Goal: Navigation & Orientation: Find specific page/section

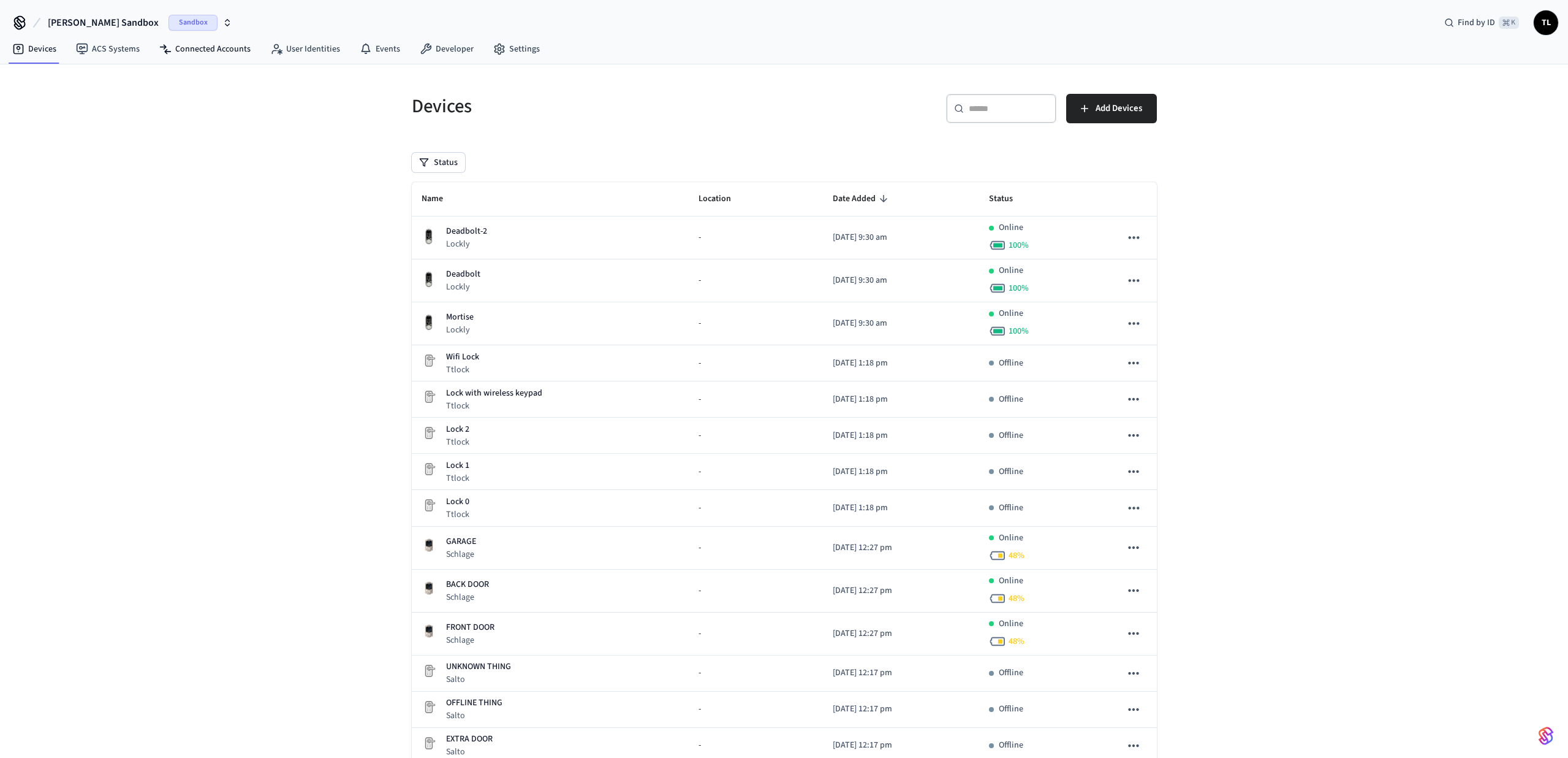
click at [186, 29] on div "Sandbox" at bounding box center [200, 22] width 64 height 16
click at [158, 78] on span "Production" at bounding box center [163, 79] width 49 height 16
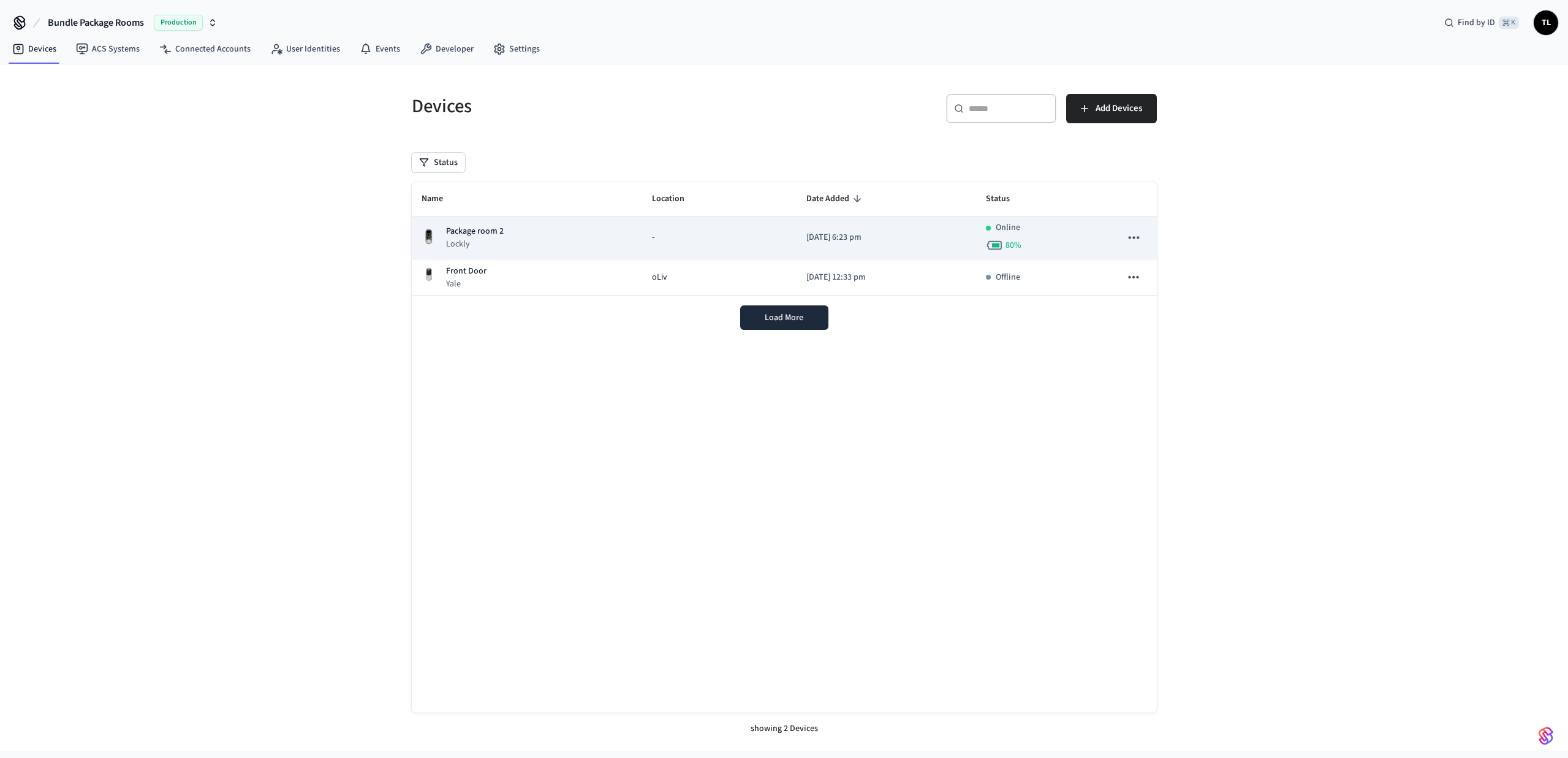
click at [517, 234] on div "Package room 2 Lockly" at bounding box center [527, 237] width 212 height 25
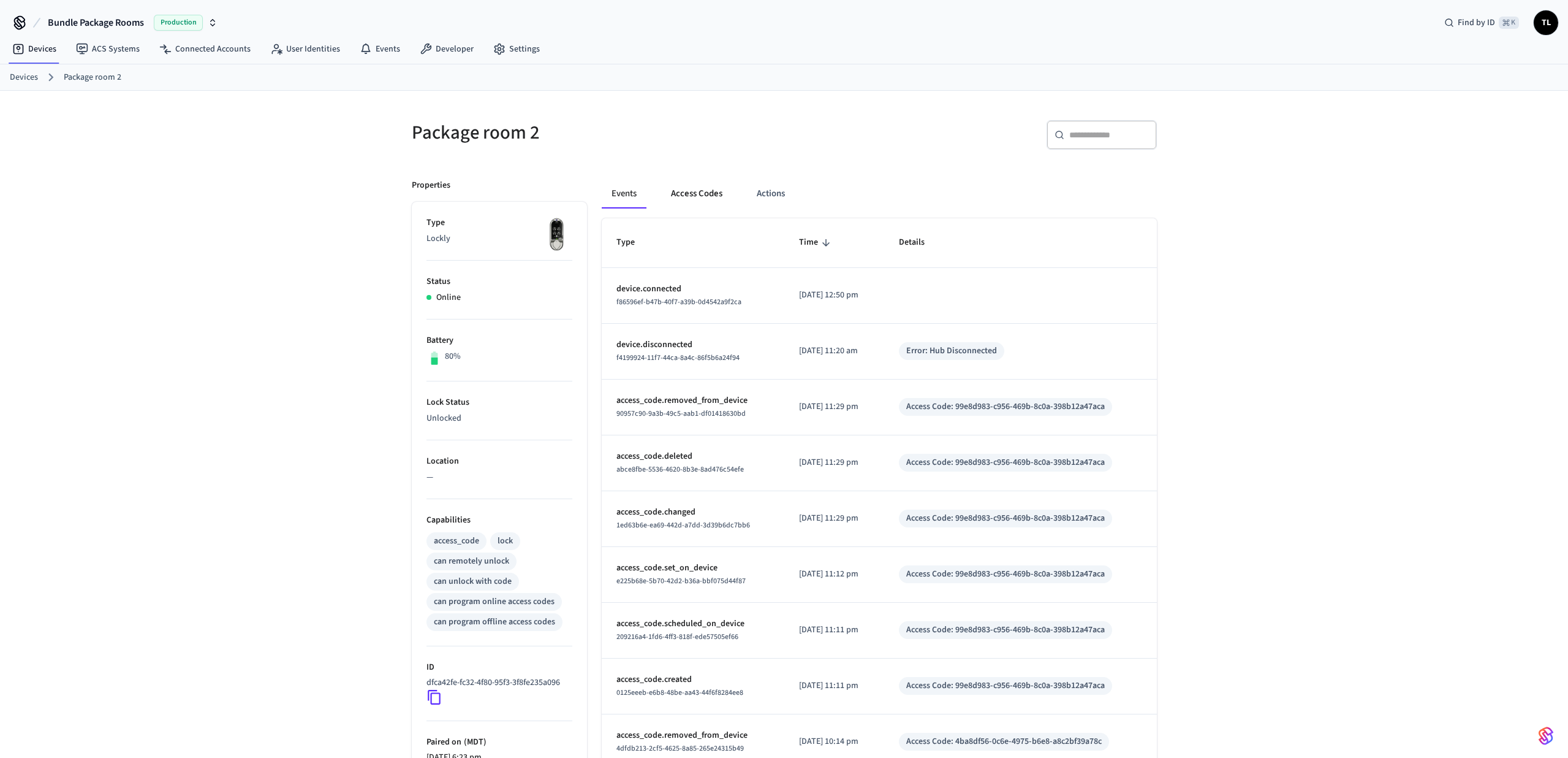
click at [694, 184] on button "Access Codes" at bounding box center [697, 193] width 71 height 29
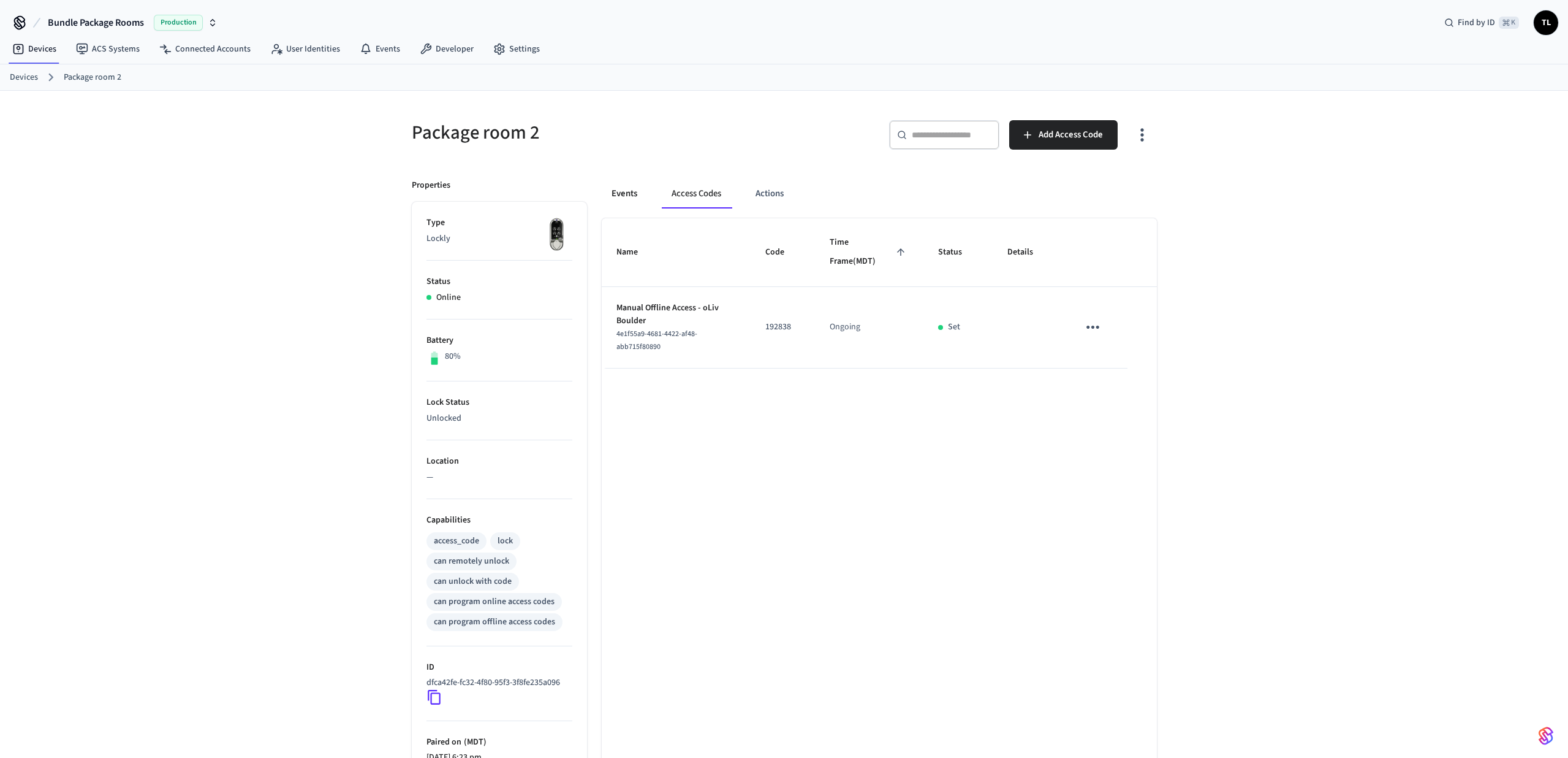
click at [634, 201] on button "Events" at bounding box center [625, 193] width 45 height 29
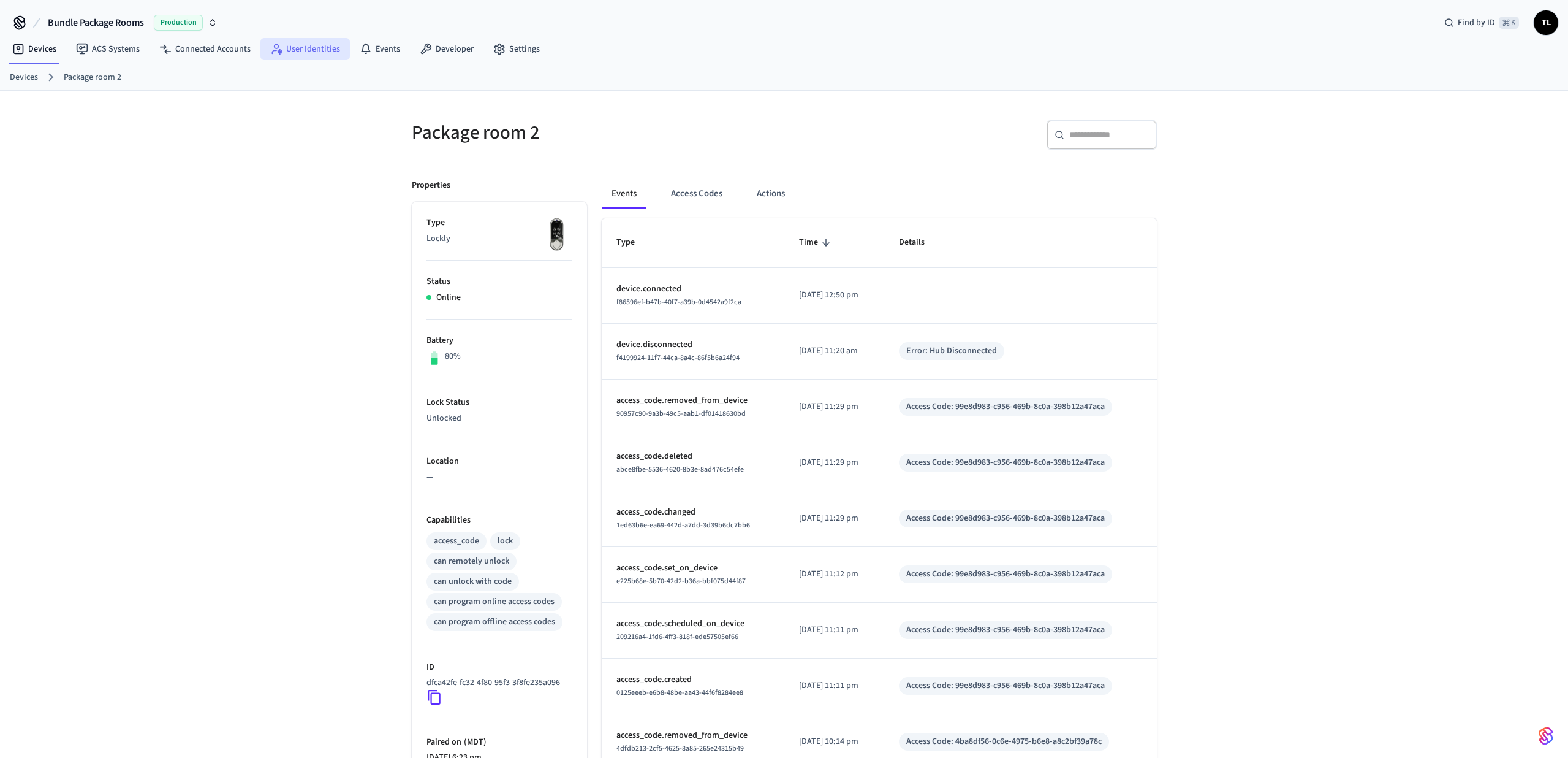
click at [295, 51] on link "User Identities" at bounding box center [305, 49] width 90 height 22
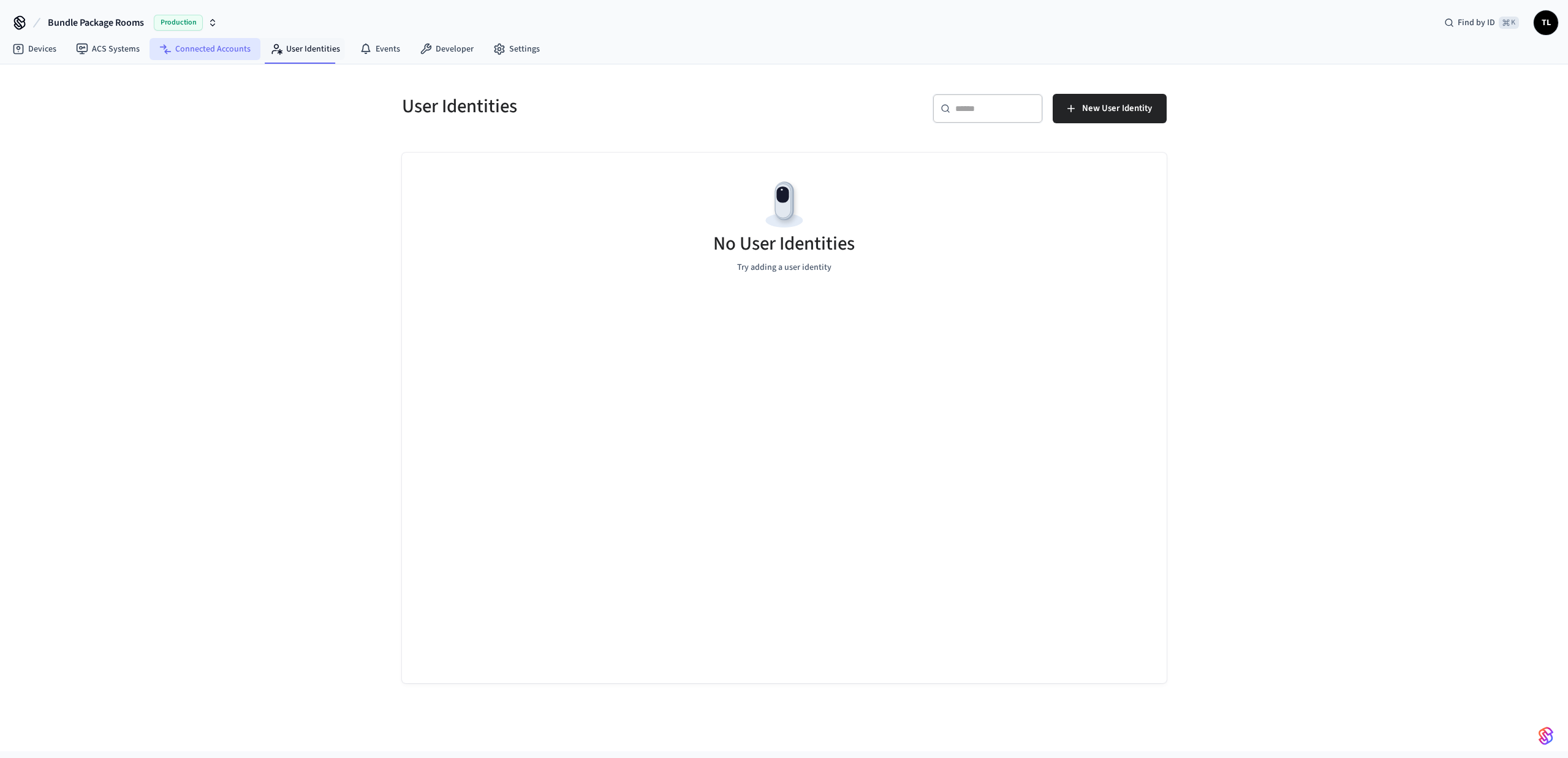
click at [236, 52] on link "Connected Accounts" at bounding box center [205, 49] width 111 height 22
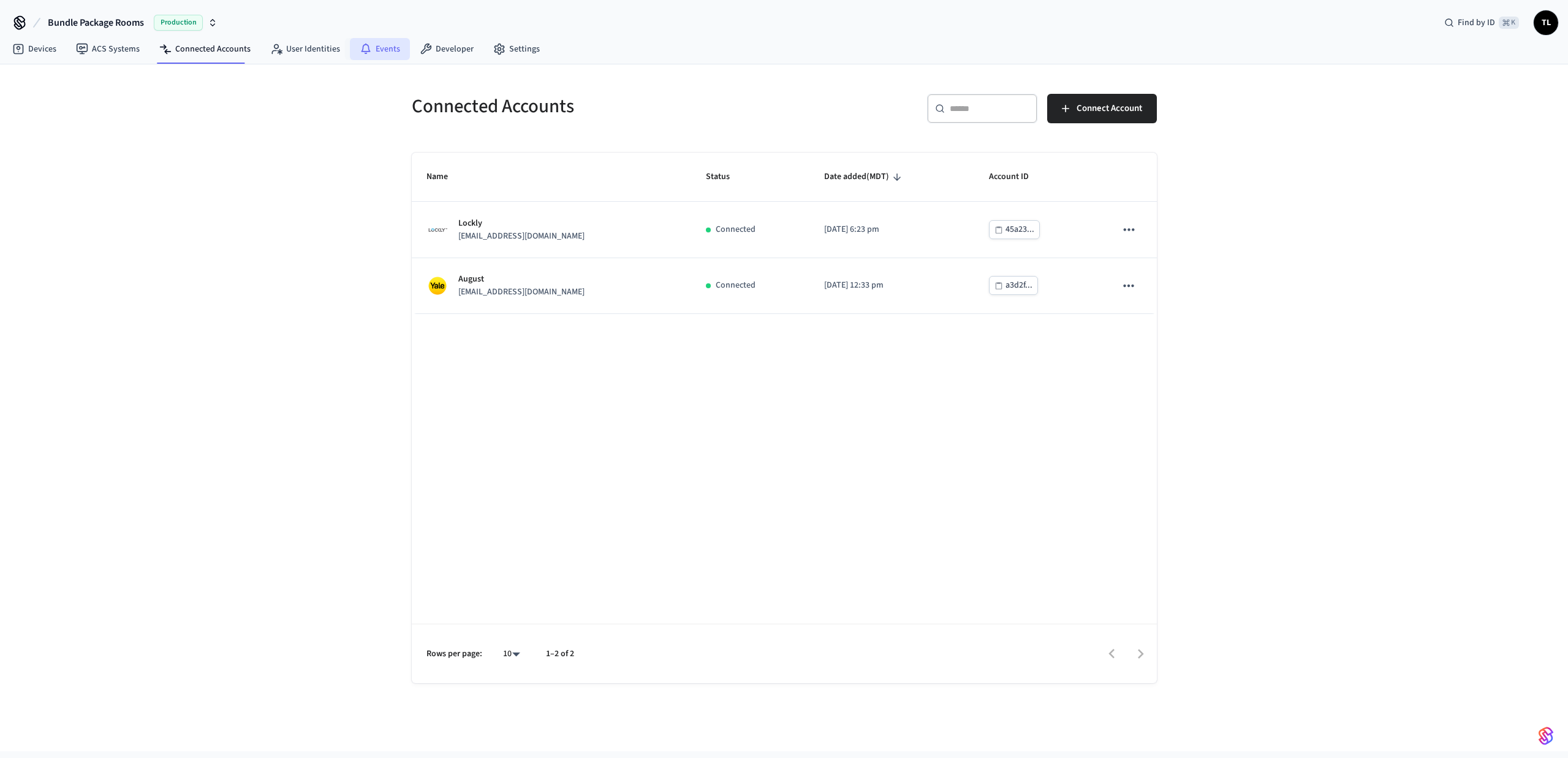
click at [392, 56] on link "Events" at bounding box center [380, 49] width 60 height 22
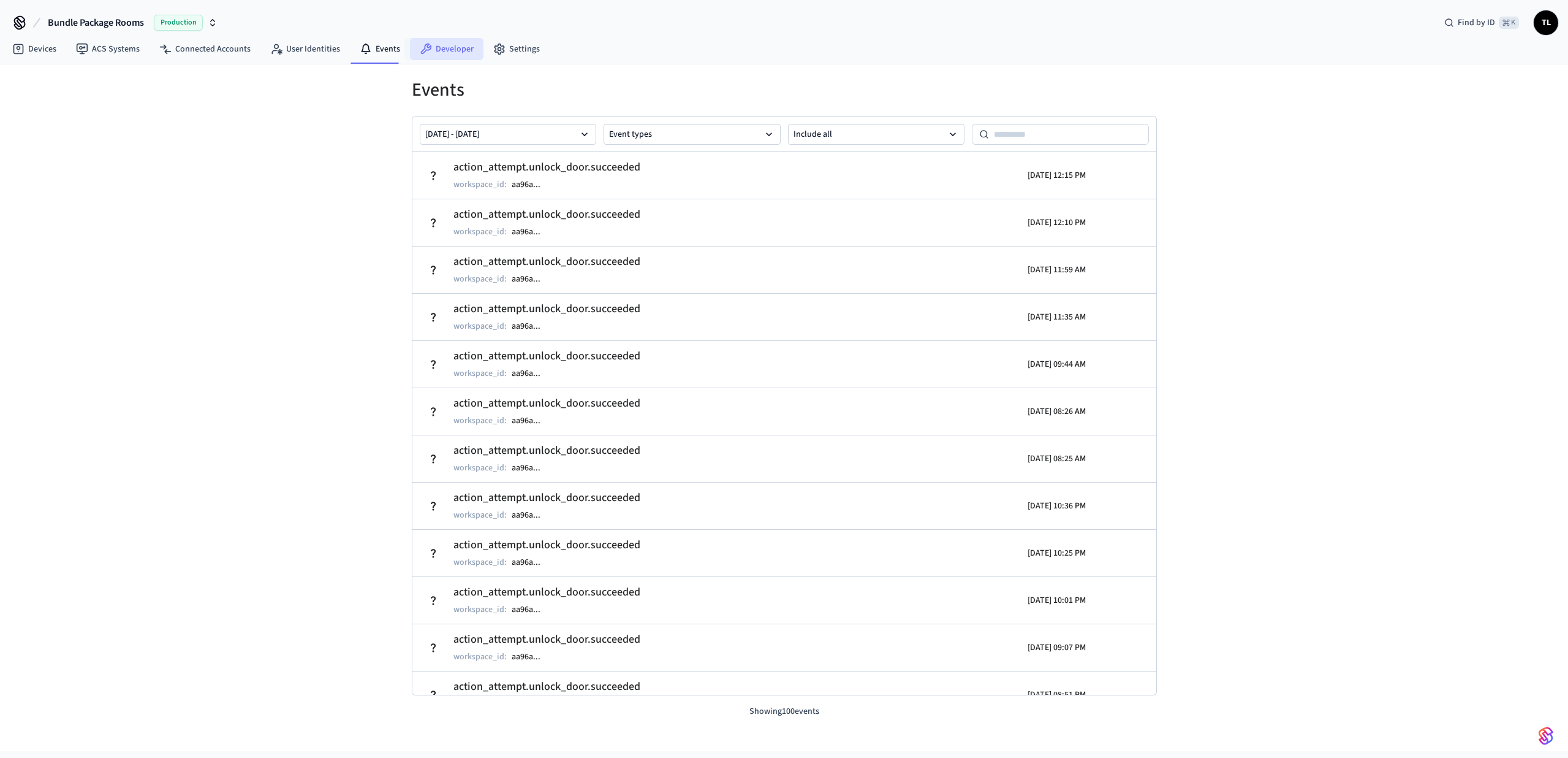
click at [431, 53] on link "Developer" at bounding box center [446, 49] width 73 height 22
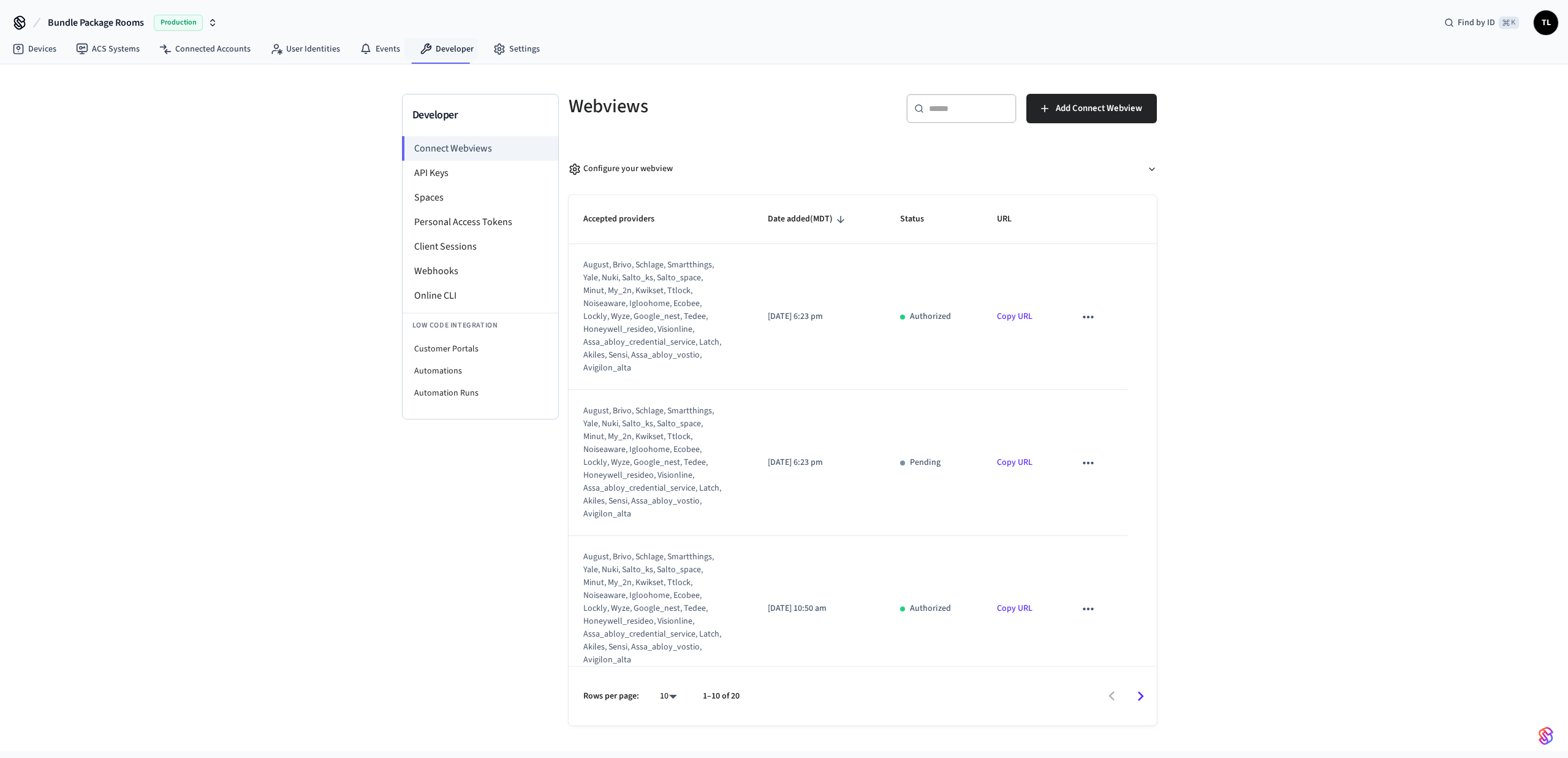
click at [495, 62] on nav "Devices ACS Systems Connected Accounts User Identities Events Developer Settings" at bounding box center [276, 49] width 547 height 28
click at [495, 59] on link "Settings" at bounding box center [517, 49] width 66 height 22
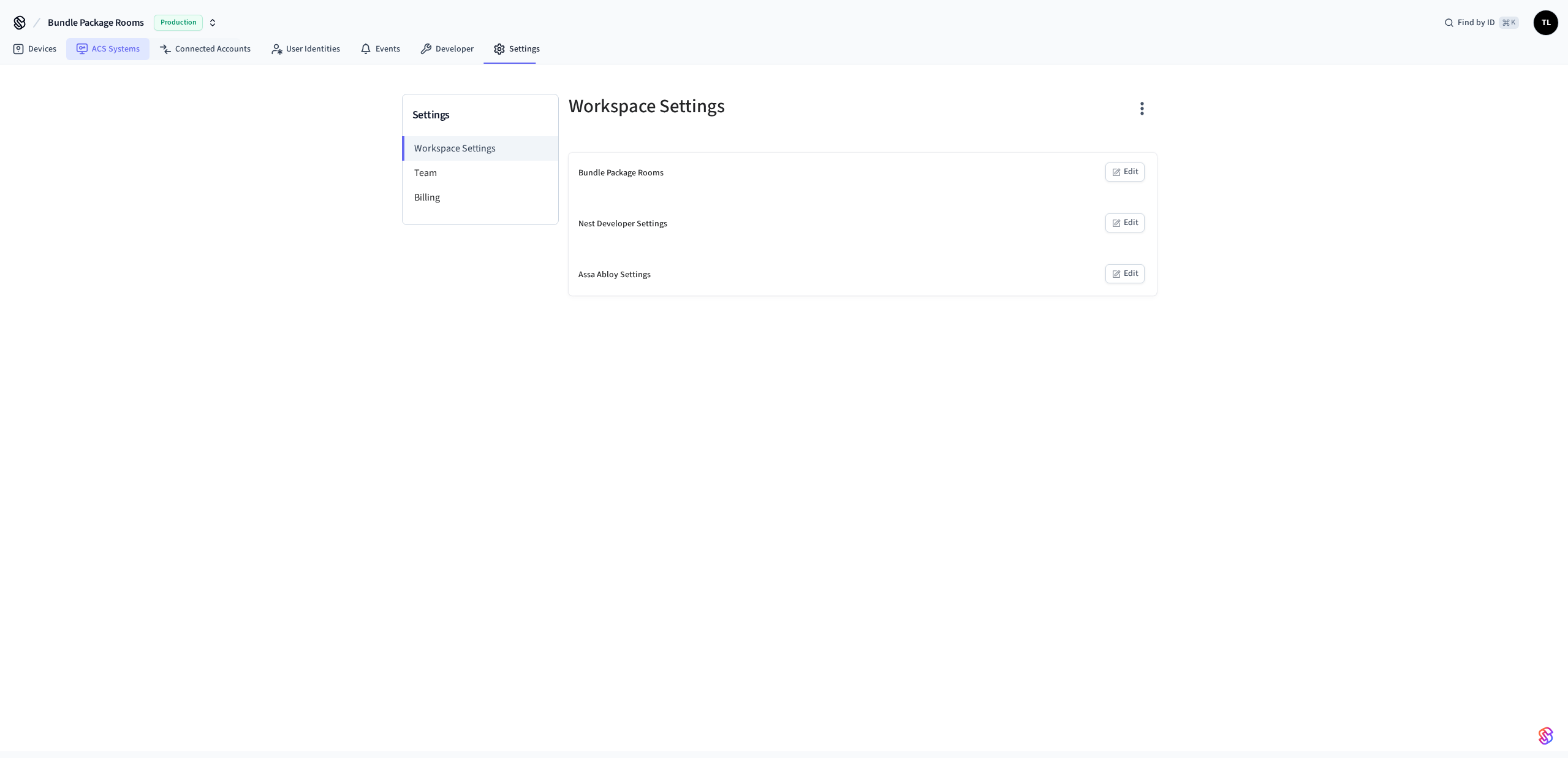
click at [123, 58] on link "ACS Systems" at bounding box center [108, 49] width 84 height 22
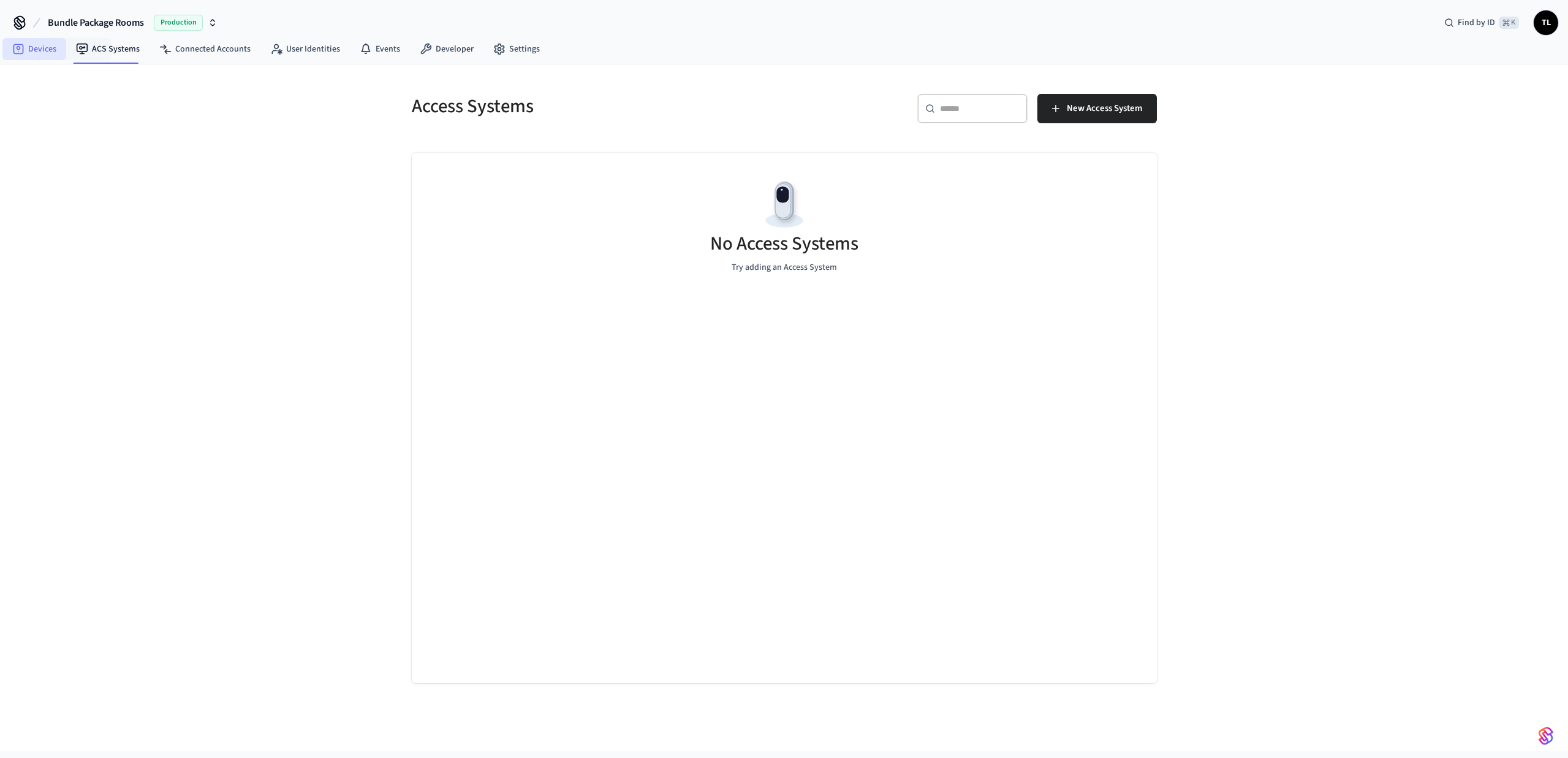
click at [42, 48] on link "Devices" at bounding box center [34, 49] width 64 height 22
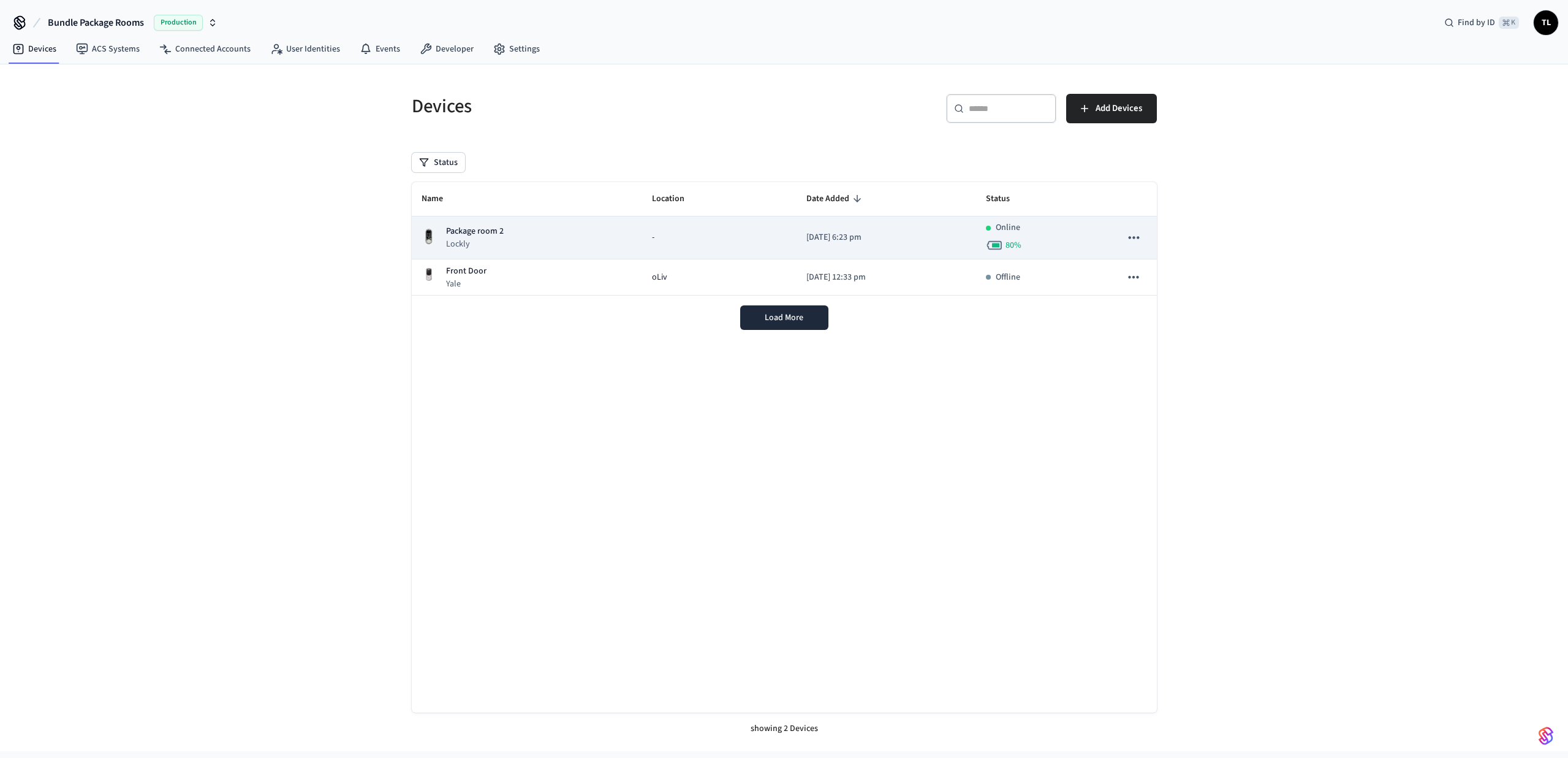
click at [569, 248] on div "Package room 2 Lockly" at bounding box center [527, 237] width 212 height 25
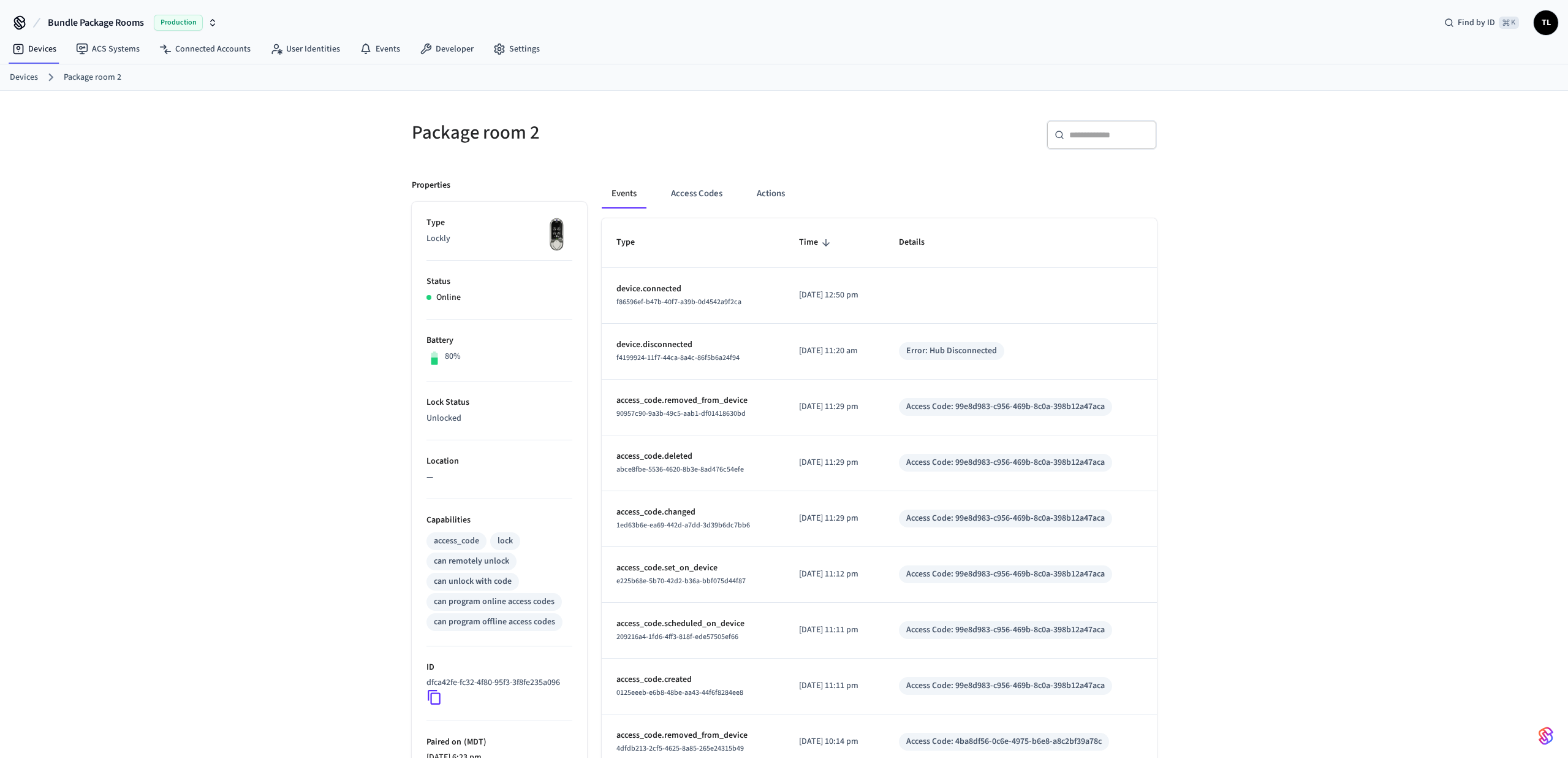
scroll to position [8, 0]
